Goal: Task Accomplishment & Management: Use online tool/utility

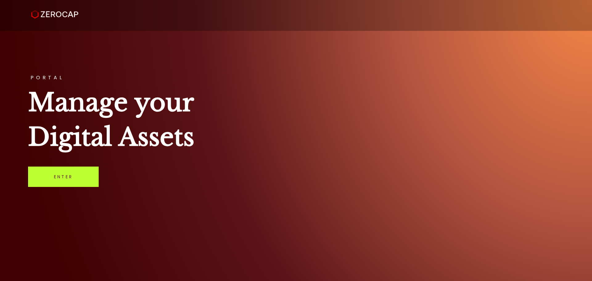
click at [51, 186] on link "Enter" at bounding box center [63, 176] width 71 height 20
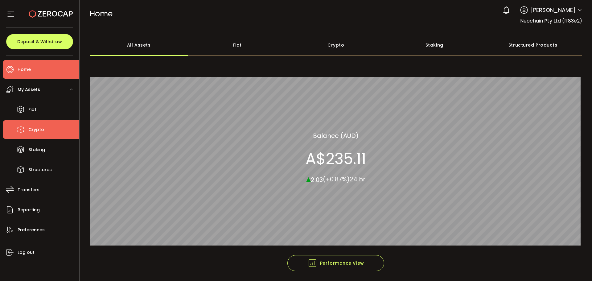
click at [31, 128] on span "Crypto" at bounding box center [36, 129] width 16 height 9
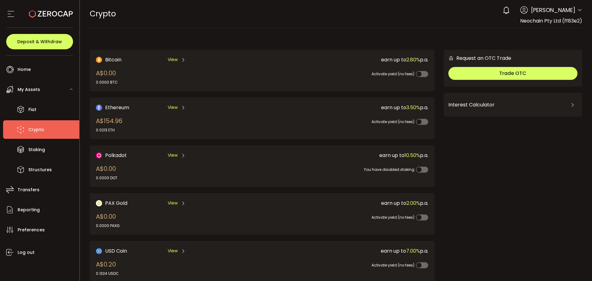
click at [177, 106] on div "View" at bounding box center [177, 108] width 18 height 8
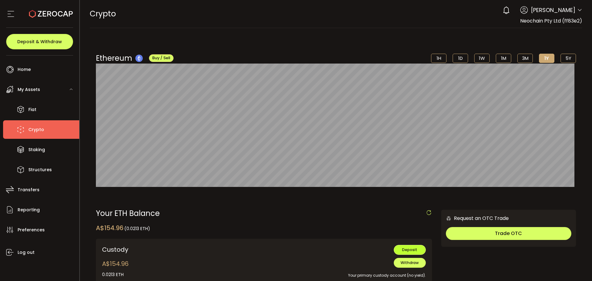
click at [409, 251] on span "Deposit" at bounding box center [409, 249] width 15 height 5
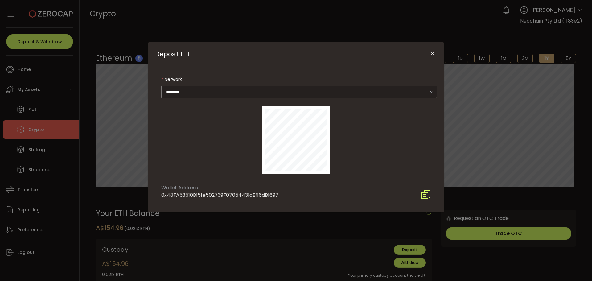
click at [431, 52] on icon "Close" at bounding box center [432, 54] width 6 height 6
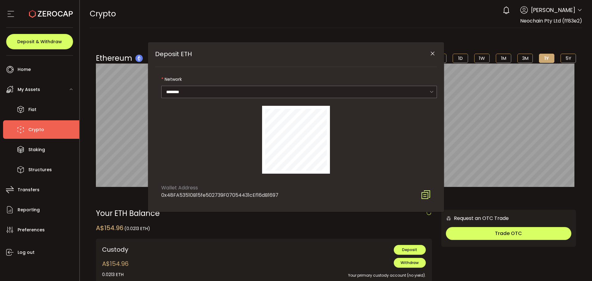
click at [367, 11] on div "Deposit ETH Network ******** Ethereum Wallet Address 0x48FA53510B15fe502739F070…" at bounding box center [296, 140] width 592 height 281
